Goal: Task Accomplishment & Management: Complete application form

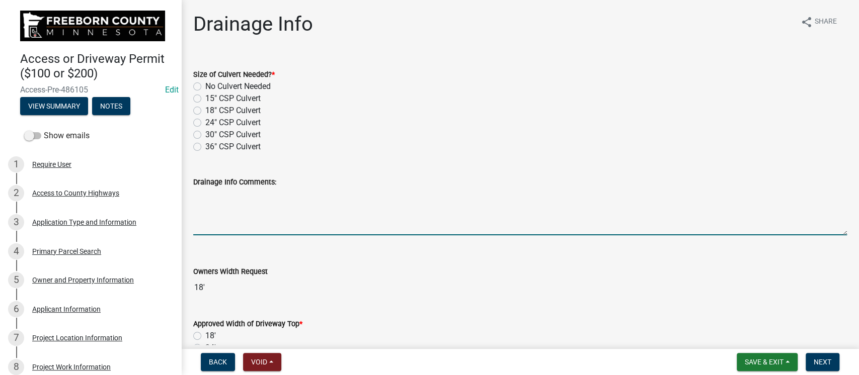
click at [352, 206] on textarea "Drainage Info Comments:" at bounding box center [520, 211] width 654 height 47
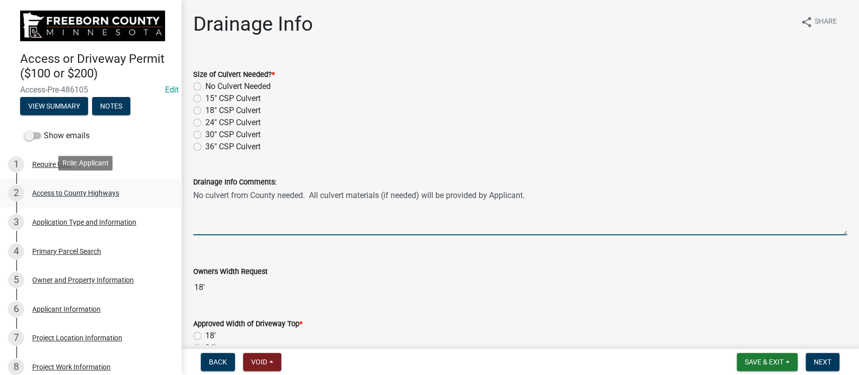
drag, startPoint x: 541, startPoint y: 194, endPoint x: 146, endPoint y: 197, distance: 394.5
click at [146, 197] on div "Access or Driveway Permit ($100 or $200) Access-Pre-486105 Edit View Summary No…" at bounding box center [429, 187] width 859 height 375
type textarea "No culvert from County needed. All culvert materials (if needed) will be provid…"
drag, startPoint x: 609, startPoint y: 111, endPoint x: 596, endPoint y: 122, distance: 16.4
click at [605, 119] on div "Size of Culvert Needed? * No Culvert Needed 15" CSP Culvert 18" CSP Culvert 24"…" at bounding box center [520, 110] width 654 height 85
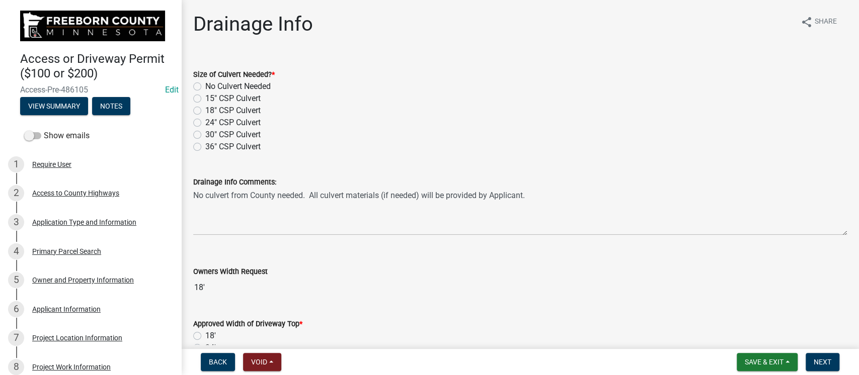
click at [205, 87] on label "No Culvert Needed" at bounding box center [237, 87] width 65 height 12
click at [205, 87] on input "No Culvert Needed" at bounding box center [208, 84] width 7 height 7
radio input "true"
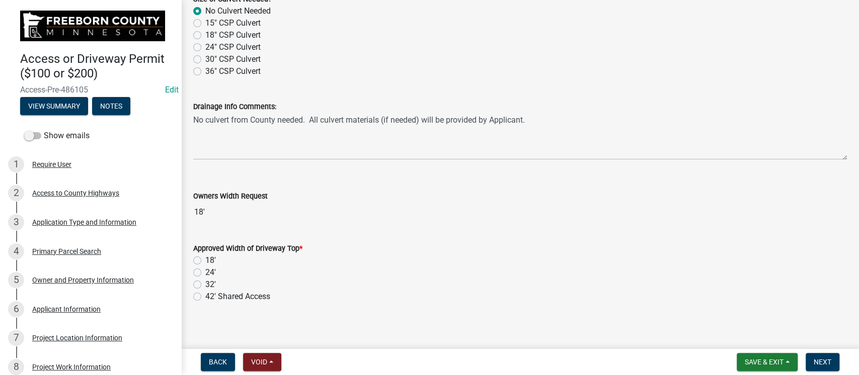
scroll to position [81, 0]
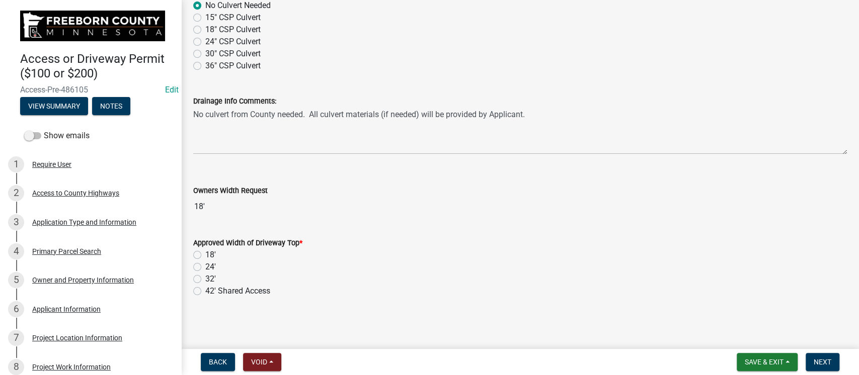
click at [205, 280] on label "32'" at bounding box center [210, 279] width 11 height 12
click at [205, 280] on input "32'" at bounding box center [208, 276] width 7 height 7
radio input "true"
click at [205, 280] on label "32'" at bounding box center [210, 279] width 11 height 12
click at [205, 280] on input "32'" at bounding box center [208, 276] width 7 height 7
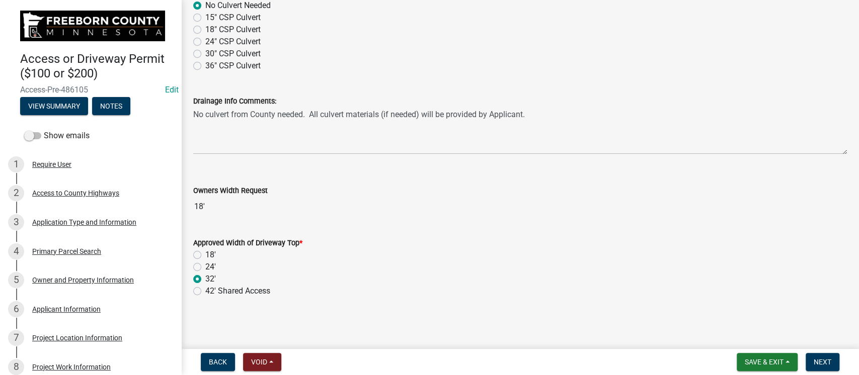
click at [205, 253] on label "18'" at bounding box center [210, 255] width 11 height 12
click at [205, 253] on input "18'" at bounding box center [208, 252] width 7 height 7
radio input "true"
click at [205, 253] on label "18'" at bounding box center [210, 255] width 11 height 12
click at [205, 253] on input "18'" at bounding box center [208, 252] width 7 height 7
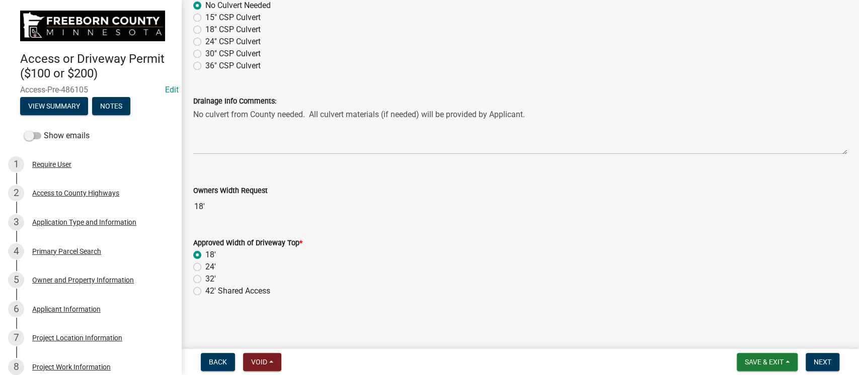
click at [205, 256] on label "18'" at bounding box center [210, 255] width 11 height 12
click at [205, 256] on input "18'" at bounding box center [208, 252] width 7 height 7
click at [205, 256] on label "18'" at bounding box center [210, 255] width 11 height 12
click at [205, 256] on input "18'" at bounding box center [208, 252] width 7 height 7
click at [205, 256] on label "18'" at bounding box center [210, 255] width 11 height 12
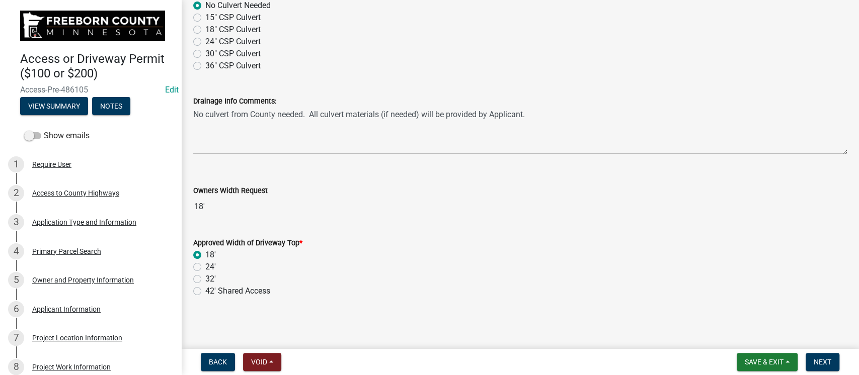
click at [205, 256] on input "18'" at bounding box center [208, 252] width 7 height 7
click at [205, 256] on label "18'" at bounding box center [210, 255] width 11 height 12
click at [205, 256] on input "18'" at bounding box center [208, 252] width 7 height 7
drag, startPoint x: 197, startPoint y: 256, endPoint x: 342, endPoint y: 276, distance: 146.9
click at [342, 276] on div "32'" at bounding box center [520, 279] width 654 height 12
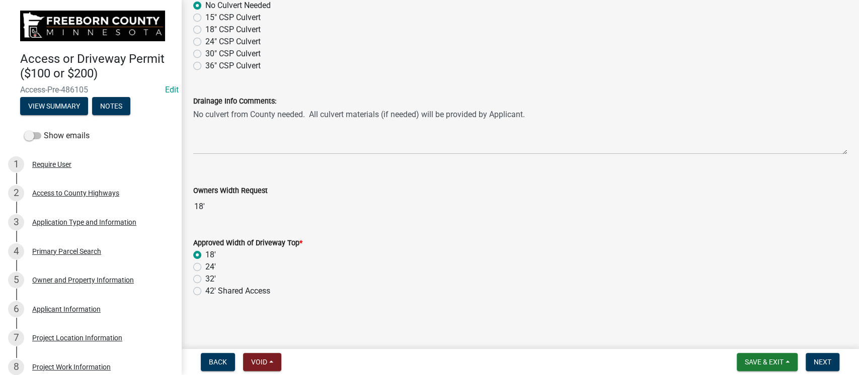
click at [205, 280] on label "32'" at bounding box center [210, 279] width 11 height 12
click at [205, 280] on input "32'" at bounding box center [208, 276] width 7 height 7
radio input "true"
click at [817, 361] on span "Next" at bounding box center [823, 362] width 18 height 8
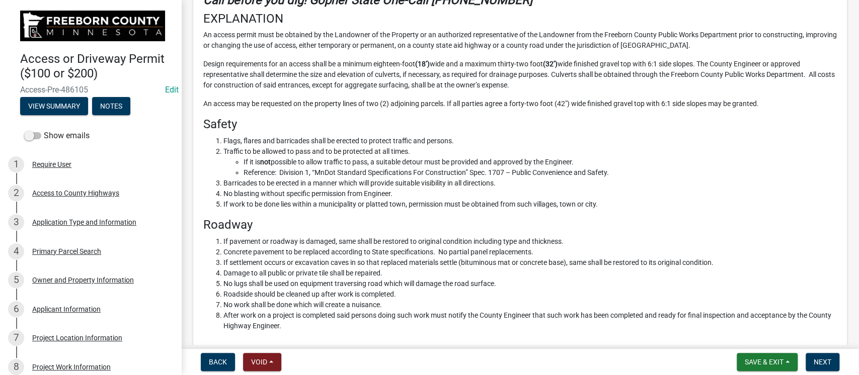
scroll to position [536, 0]
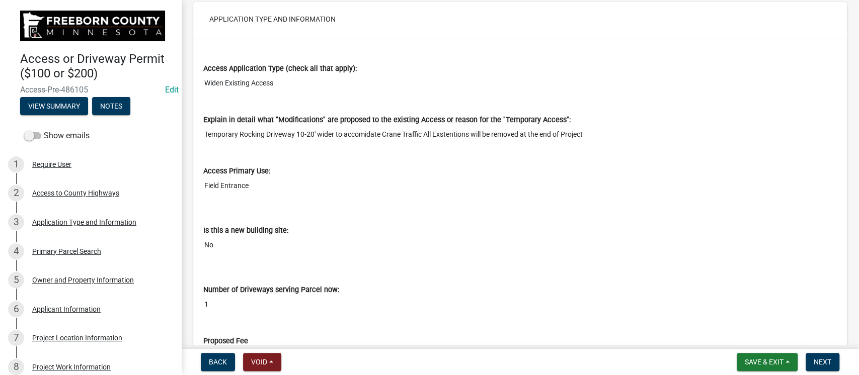
click at [366, 136] on input "Temporary Rocking Driveway 10-20' wider to accomidate Crane Traffic All Exstent…" at bounding box center [520, 134] width 634 height 19
click at [369, 134] on input "Temporary Rocking Driveway 10-20' wider to accomidate Crane Traffic All Exstent…" at bounding box center [520, 134] width 634 height 19
click at [325, 194] on div "Access Primary Use: Field Entrance" at bounding box center [520, 177] width 649 height 51
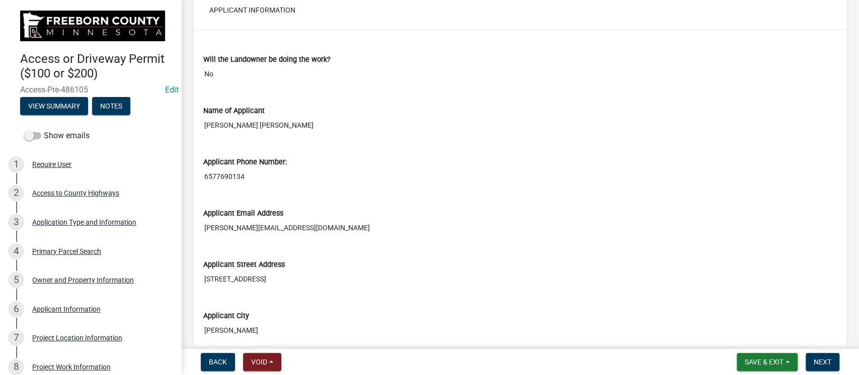
scroll to position [2013, 0]
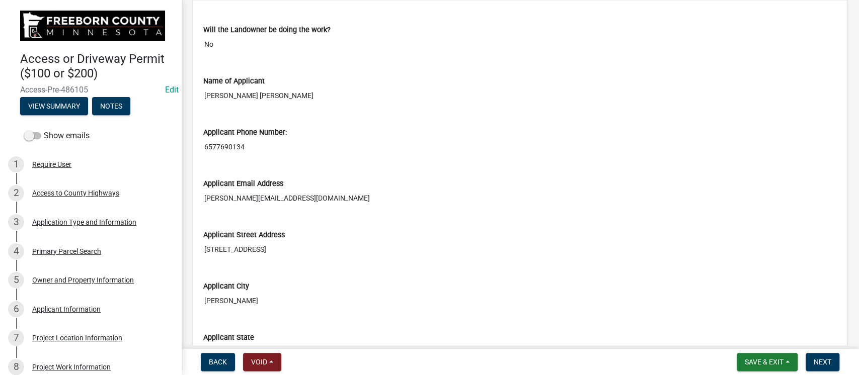
drag, startPoint x: 250, startPoint y: 144, endPoint x: 204, endPoint y: 150, distance: 46.8
click at [204, 150] on input "6577690134" at bounding box center [520, 147] width 634 height 19
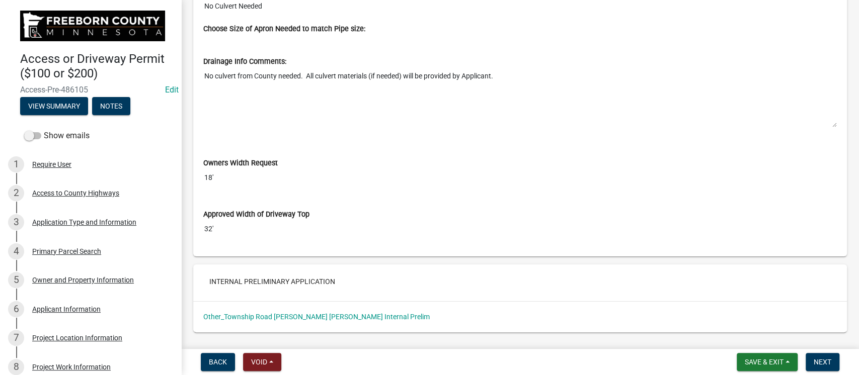
scroll to position [4965, 0]
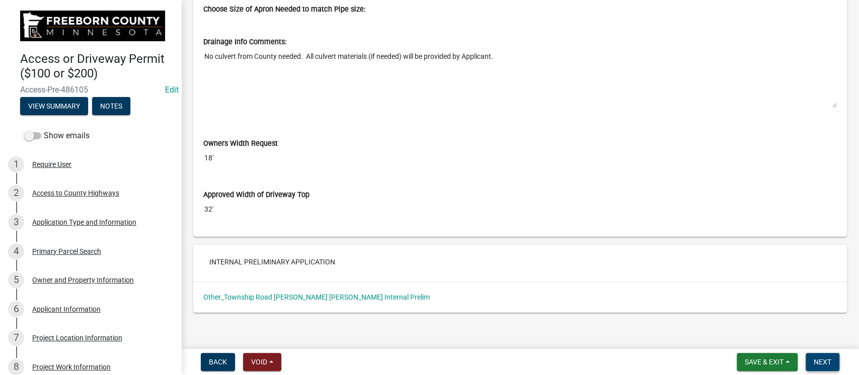
click at [818, 361] on span "Next" at bounding box center [823, 362] width 18 height 8
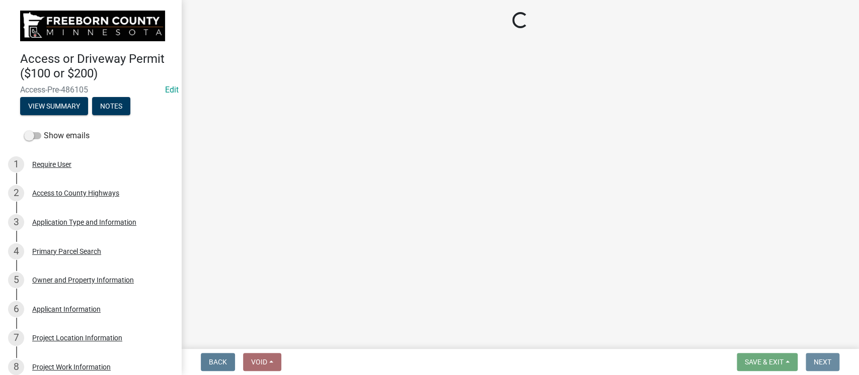
scroll to position [0, 0]
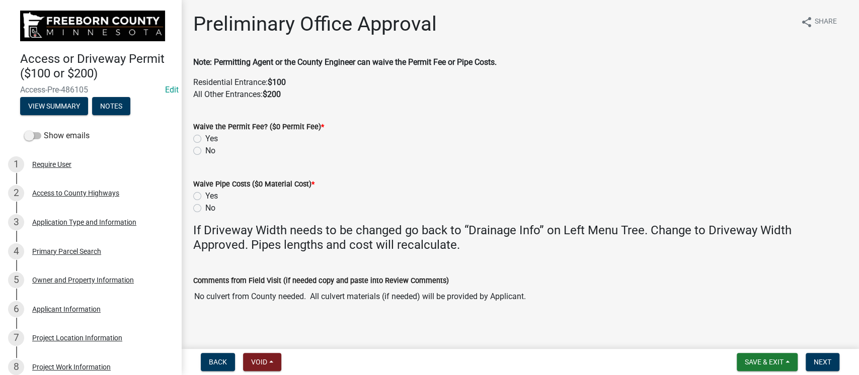
click at [205, 149] on label "No" at bounding box center [210, 151] width 10 height 12
click at [205, 149] on input "No" at bounding box center [208, 148] width 7 height 7
radio input "true"
click at [205, 207] on label "No" at bounding box center [210, 208] width 10 height 12
click at [205, 207] on input "No" at bounding box center [208, 205] width 7 height 7
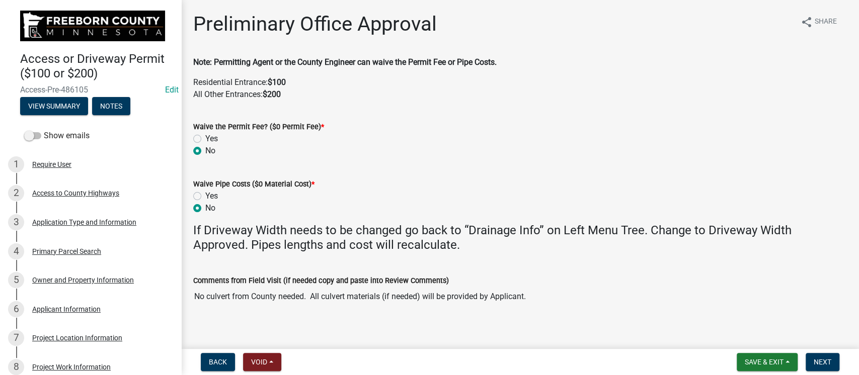
radio input "true"
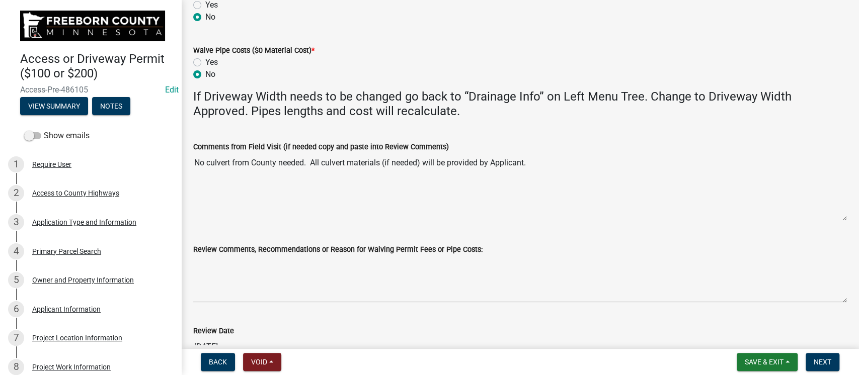
scroll to position [201, 0]
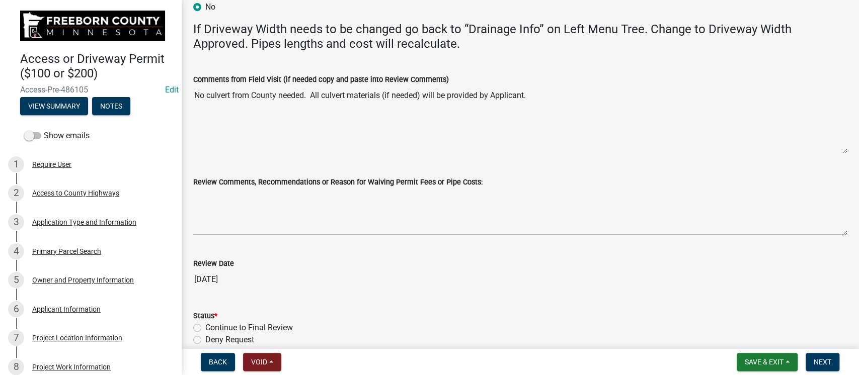
drag, startPoint x: 542, startPoint y: 97, endPoint x: 190, endPoint y: 103, distance: 352.3
click at [190, 103] on div "Comments from Field Visit (if needed copy and paste into Review Comments) No cu…" at bounding box center [520, 106] width 669 height 95
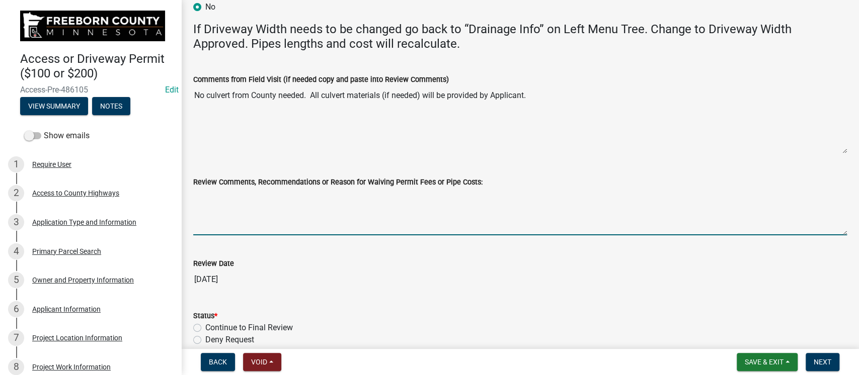
click at [276, 217] on textarea "Review Comments, Recommendations or Reason for Waiving Permit Fees or Pipe Cost…" at bounding box center [520, 211] width 654 height 47
paste textarea "No culvert from County needed. All culvert materials (if needed) will be provid…"
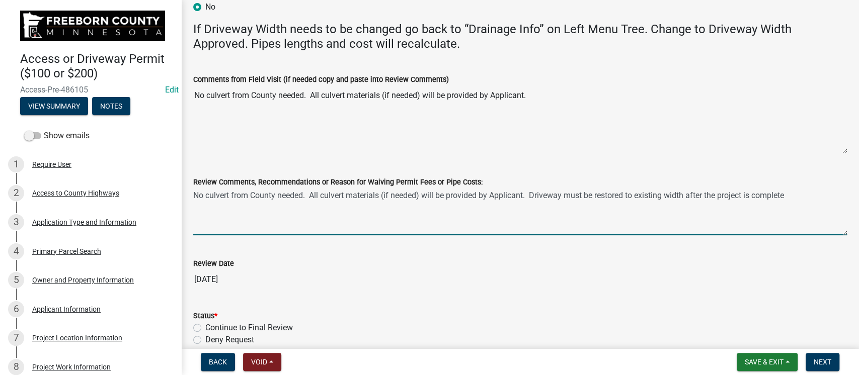
click at [690, 195] on textarea "No culvert from County needed. All culvert materials (if needed) will be provid…" at bounding box center [520, 211] width 654 height 47
click at [809, 195] on textarea "No culvert from County needed. All culvert materials (if needed) will be provid…" at bounding box center [520, 211] width 654 height 47
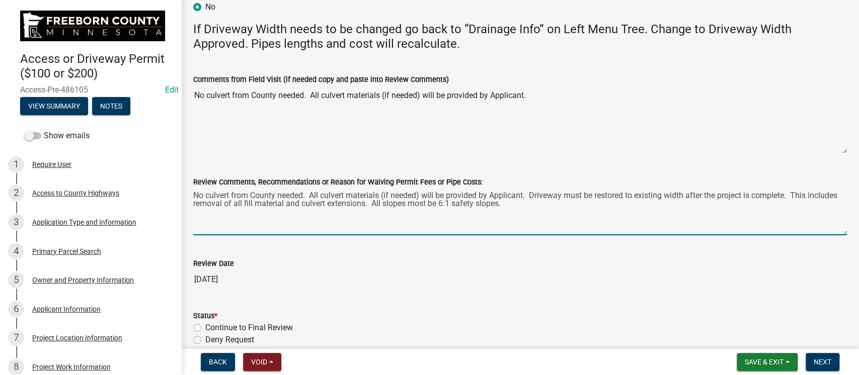
click at [417, 203] on textarea "No culvert from County needed. All culvert materials (if needed) will be provid…" at bounding box center [520, 211] width 654 height 47
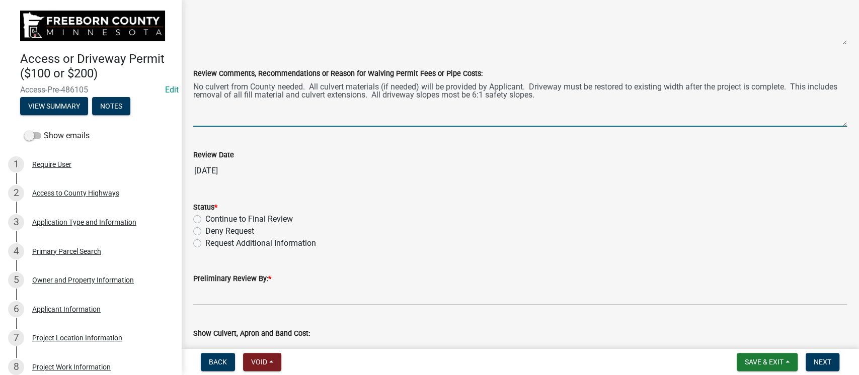
scroll to position [335, 0]
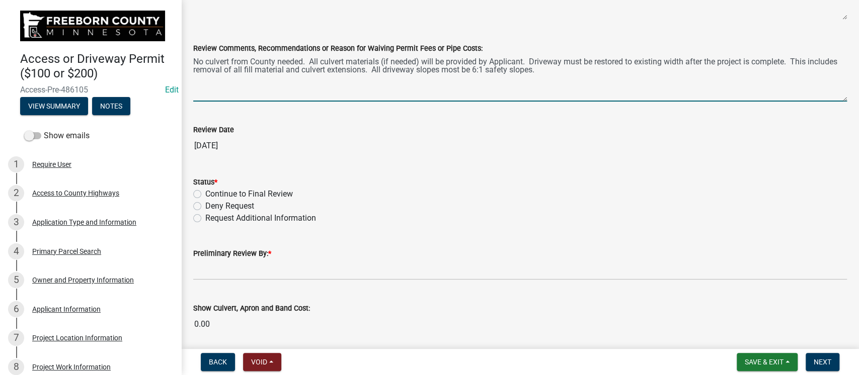
type textarea "No culvert from County needed. All culvert materials (if needed) will be provid…"
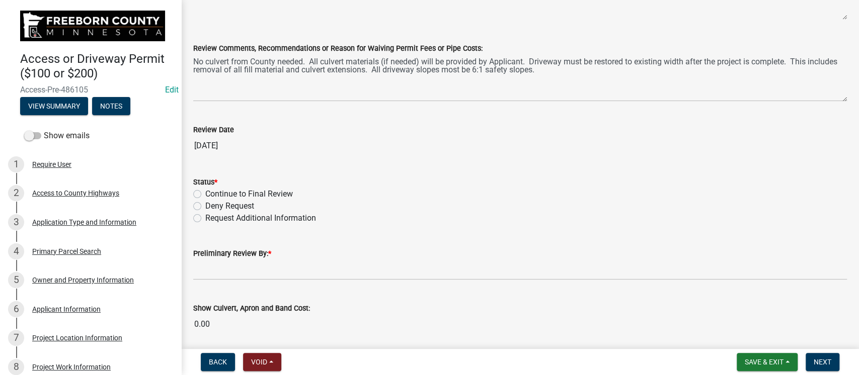
click at [205, 196] on label "Continue to Final Review" at bounding box center [249, 194] width 88 height 12
click at [205, 195] on input "Continue to Final Review" at bounding box center [208, 191] width 7 height 7
radio input "true"
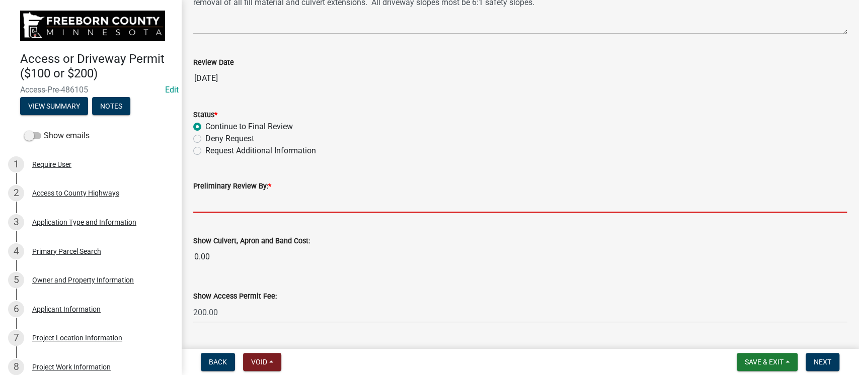
click at [298, 195] on input "Preliminary Review By: *" at bounding box center [520, 202] width 654 height 21
type input "[PERSON_NAME]"
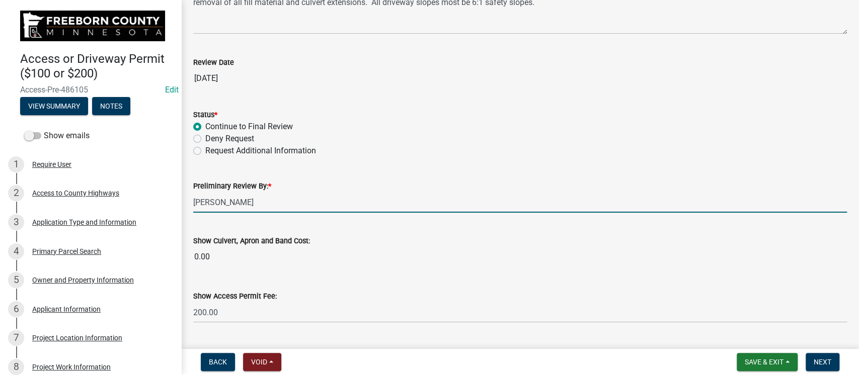
scroll to position [470, 0]
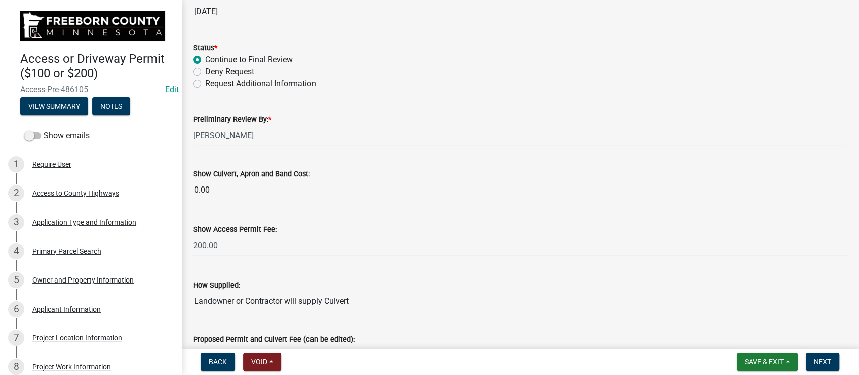
click at [252, 190] on input "0.00" at bounding box center [520, 190] width 654 height 20
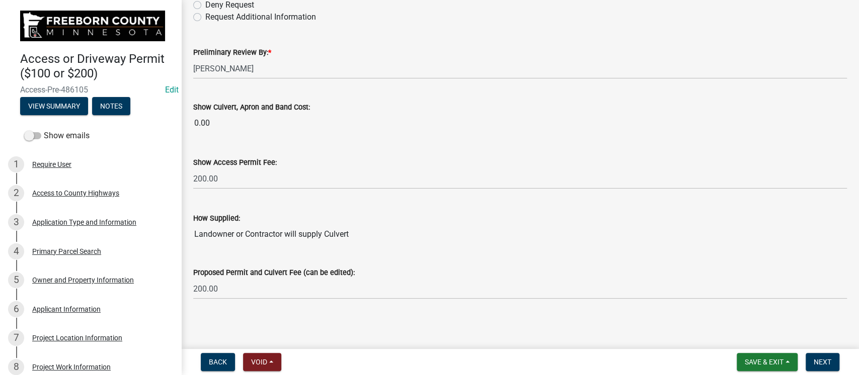
scroll to position [538, 0]
click at [820, 363] on span "Next" at bounding box center [823, 362] width 18 height 8
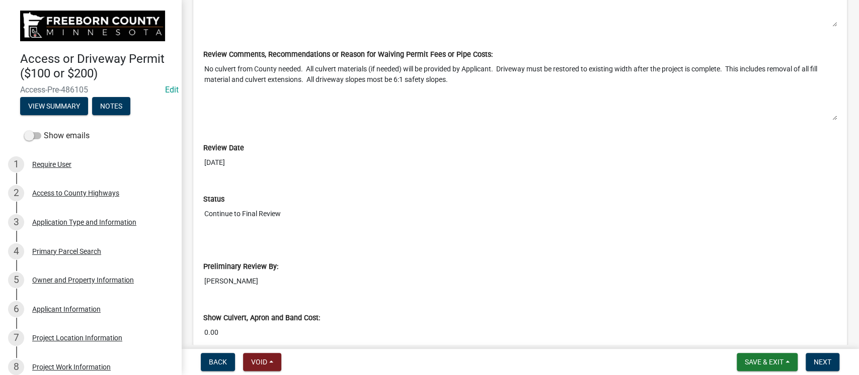
scroll to position [5769, 0]
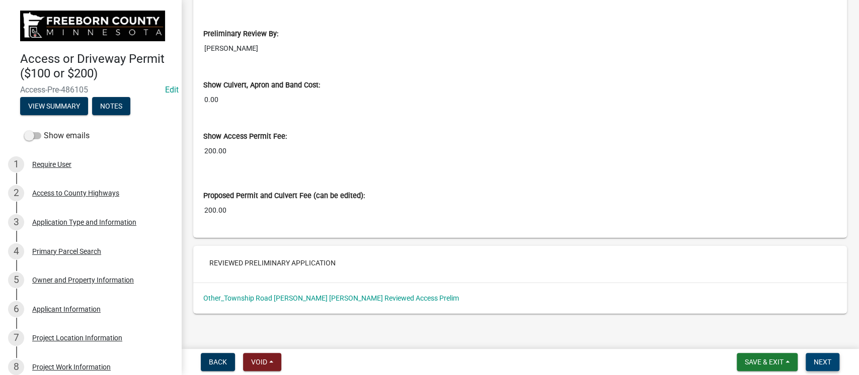
click at [818, 362] on span "Next" at bounding box center [823, 362] width 18 height 8
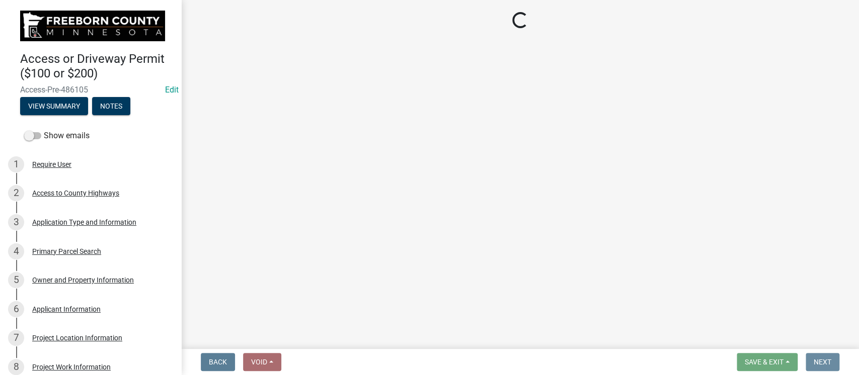
scroll to position [0, 0]
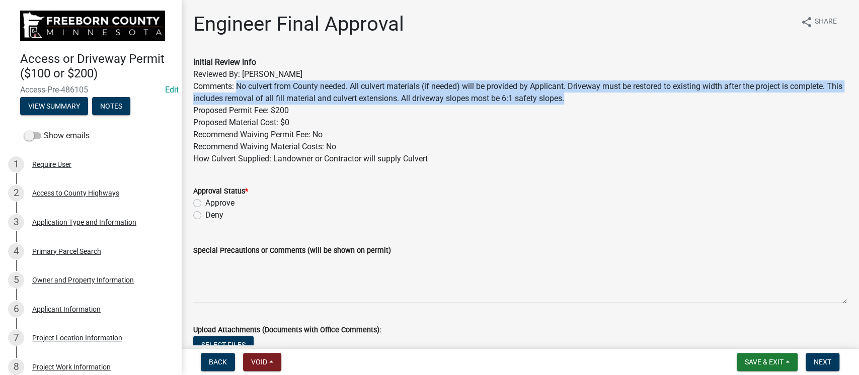
drag, startPoint x: 584, startPoint y: 99, endPoint x: 239, endPoint y: 85, distance: 345.5
click at [239, 85] on p "Initial Review Info Reviewed By: [PERSON_NAME] Comments: No culvert from County…" at bounding box center [520, 110] width 654 height 109
copy p "No culvert from County needed. All culvert materials (if needed) will be provid…"
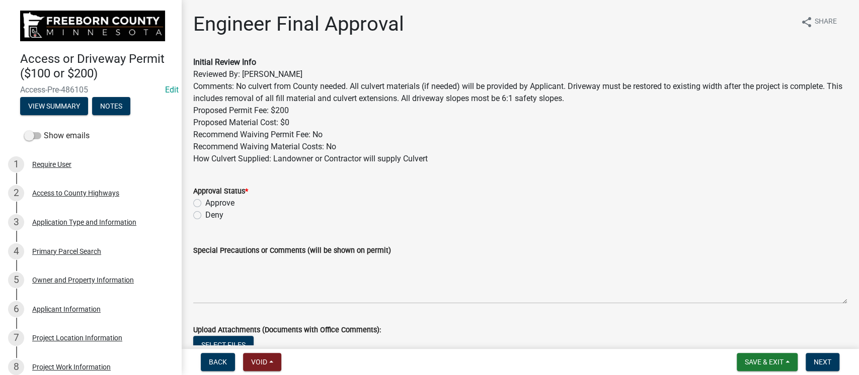
click at [205, 204] on label "Approve" at bounding box center [219, 203] width 29 height 12
click at [205, 204] on input "Approve" at bounding box center [208, 200] width 7 height 7
radio input "true"
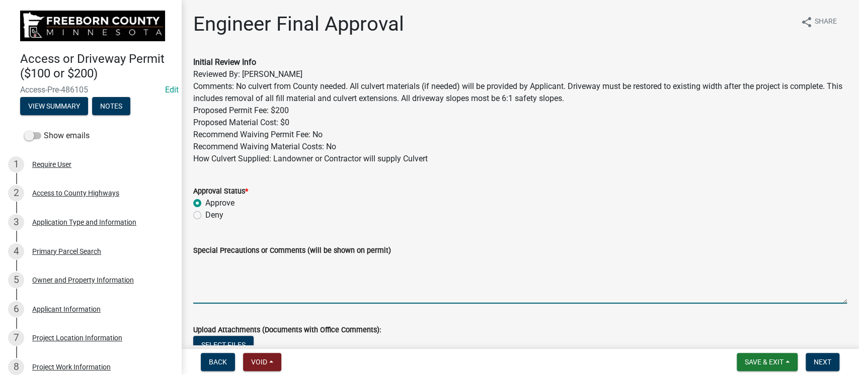
click at [318, 288] on textarea "Special Precautions or Comments (will be shown on permit)" at bounding box center [520, 280] width 654 height 47
paste textarea "No culvert from County needed. All culvert materials (if needed) will be provid…"
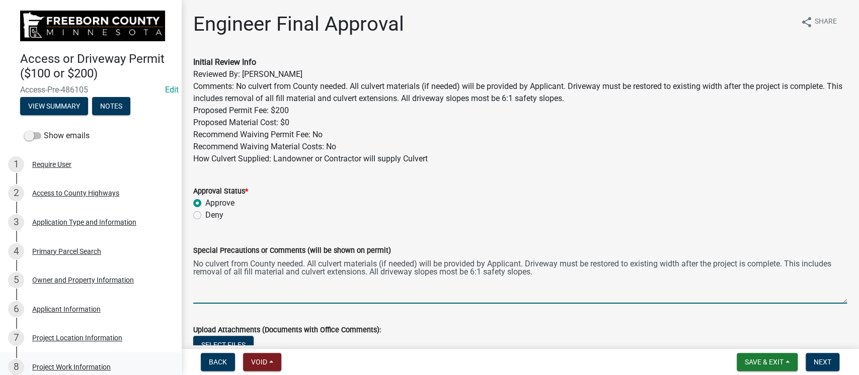
type textarea "No culvert from County needed. All culvert materials (if needed) will be provid…"
